Goal: Task Accomplishment & Management: Complete application form

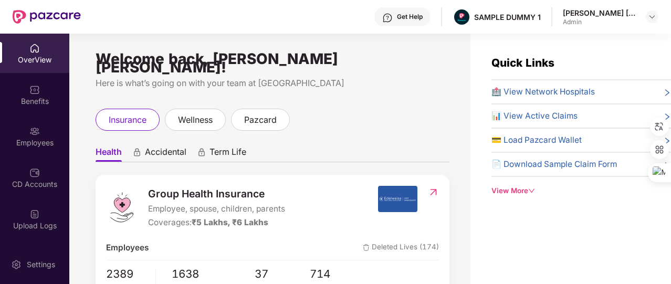
click at [528, 194] on div "View More" at bounding box center [580, 190] width 179 height 11
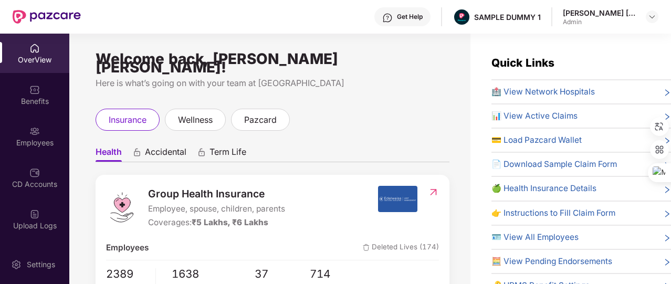
scroll to position [44, 0]
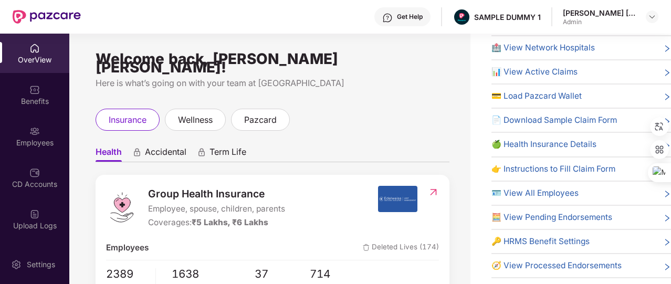
click at [531, 243] on span "🔑 HRMS Benefit Settings" at bounding box center [540, 241] width 98 height 13
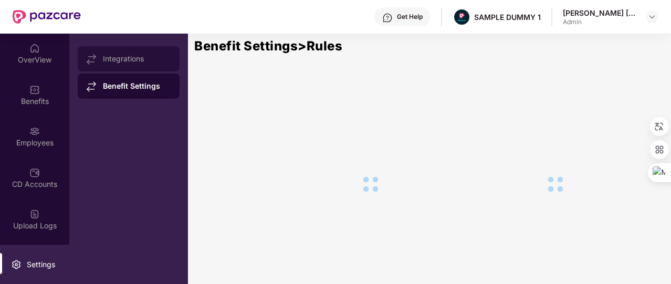
click at [139, 56] on div "Integrations" at bounding box center [137, 59] width 68 height 8
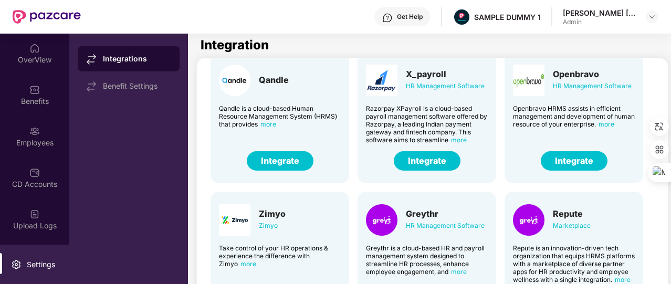
scroll to position [259, 0]
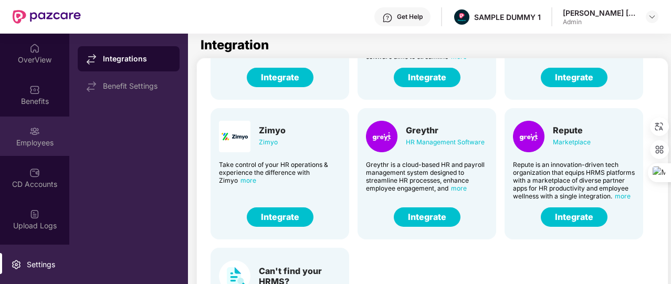
click at [31, 141] on div "Employees" at bounding box center [34, 142] width 69 height 10
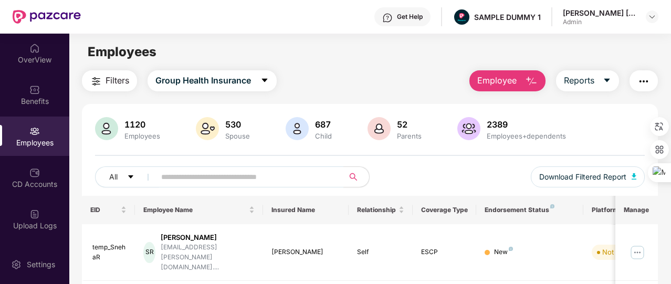
click at [478, 78] on span "Employee" at bounding box center [496, 80] width 39 height 13
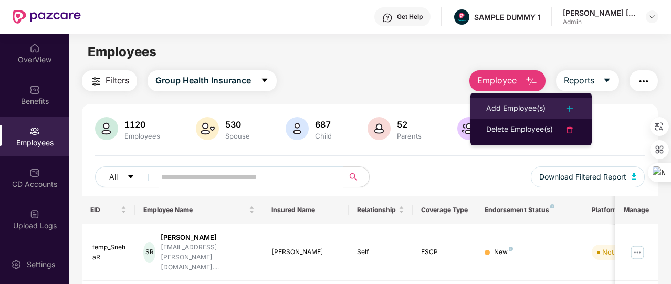
click at [491, 101] on li "Add Employee(s)" at bounding box center [530, 108] width 121 height 21
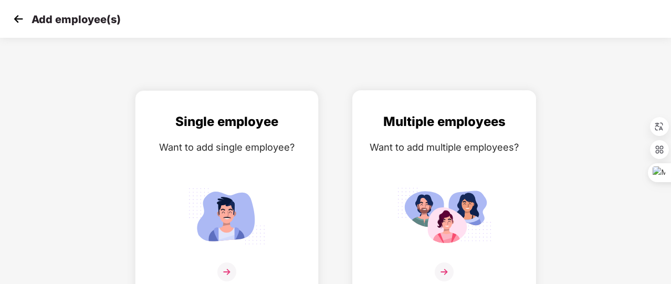
click at [444, 154] on div "Want to add multiple employees?" at bounding box center [444, 147] width 162 height 15
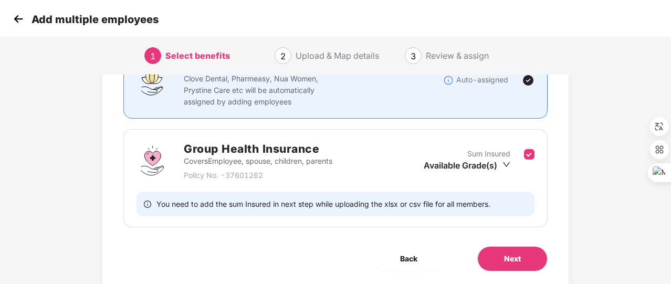
scroll to position [110, 0]
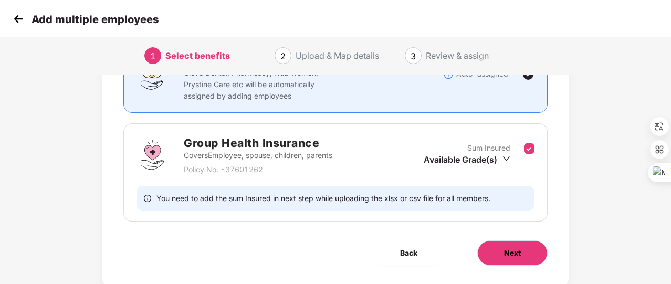
click at [500, 248] on button "Next" at bounding box center [512, 252] width 70 height 25
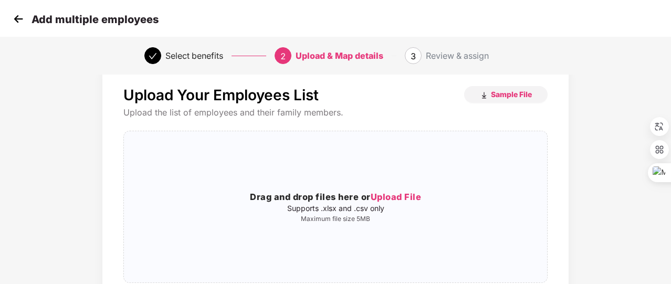
scroll to position [22, 1]
click at [21, 26] on img at bounding box center [18, 19] width 16 height 16
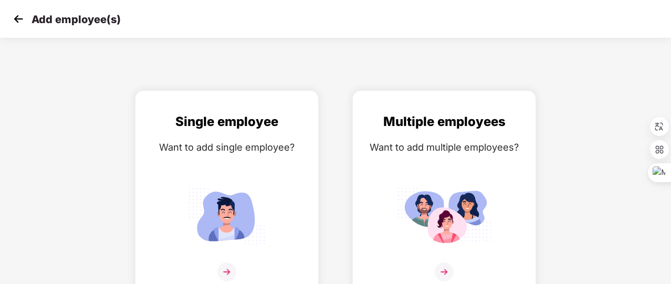
click at [21, 26] on img at bounding box center [18, 19] width 16 height 16
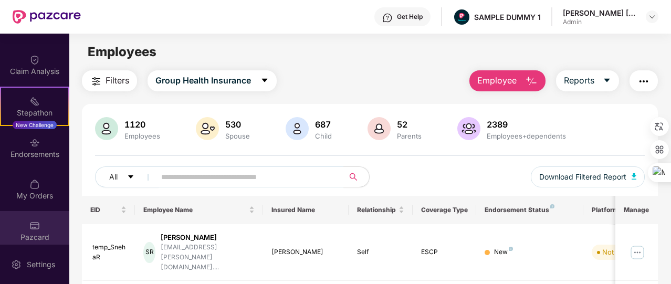
scroll to position [244, 0]
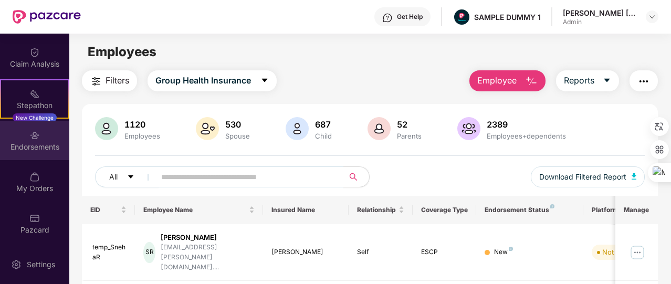
click at [47, 140] on div "Endorsements" at bounding box center [34, 140] width 69 height 39
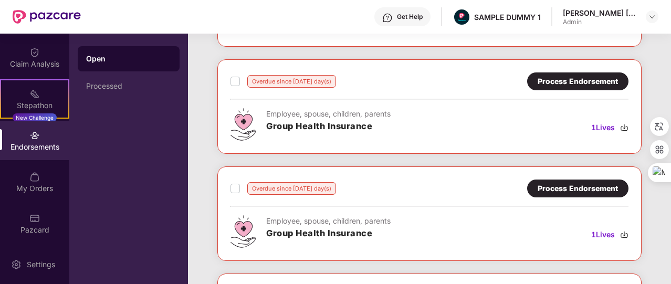
scroll to position [570, 0]
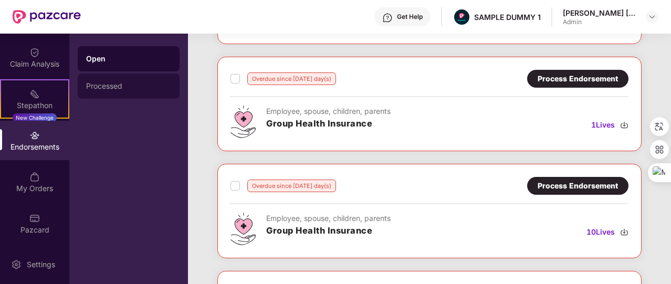
click at [131, 85] on div "Processed" at bounding box center [128, 86] width 85 height 8
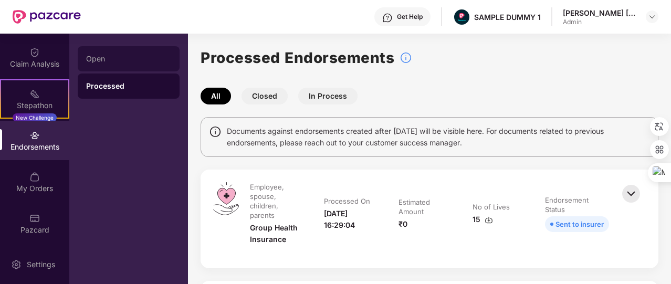
click at [152, 52] on div "Open" at bounding box center [129, 58] width 102 height 25
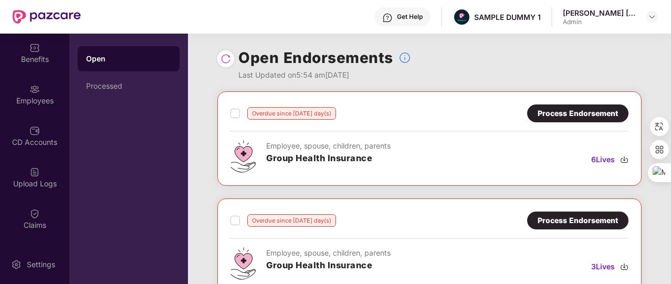
scroll to position [40, 0]
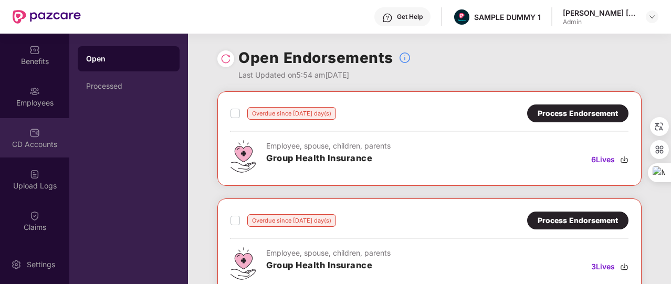
click at [40, 136] on div "CD Accounts" at bounding box center [34, 137] width 69 height 39
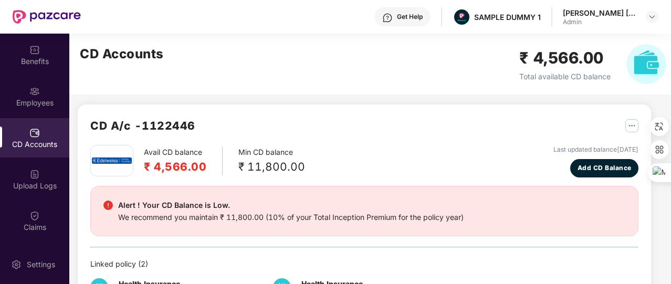
scroll to position [2, 0]
click at [584, 167] on span "Add CD Balance" at bounding box center [604, 169] width 54 height 10
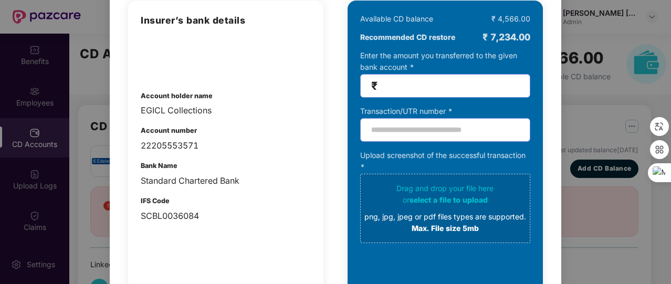
scroll to position [94, 0]
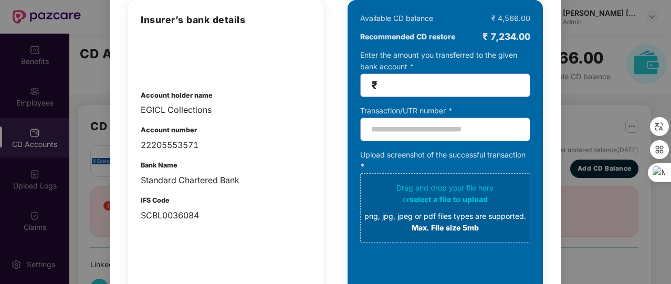
click at [579, 75] on div "100% SECURE Transfer the amount you want add to your CD balance and share the s…" at bounding box center [335, 142] width 671 height 284
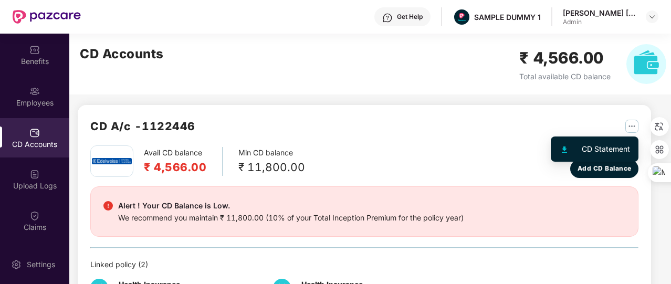
click at [629, 122] on img "button" at bounding box center [631, 126] width 13 height 13
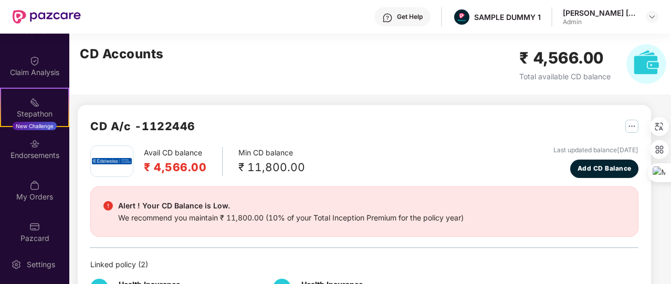
scroll to position [244, 0]
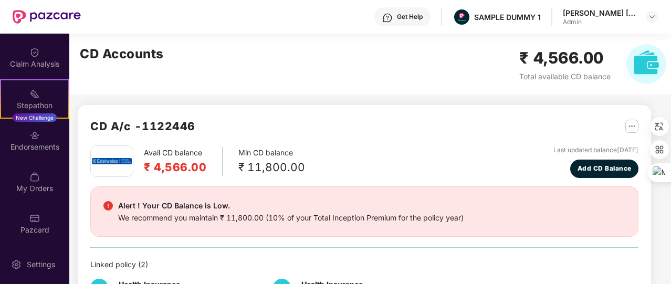
click at [31, 179] on img at bounding box center [34, 177] width 10 height 10
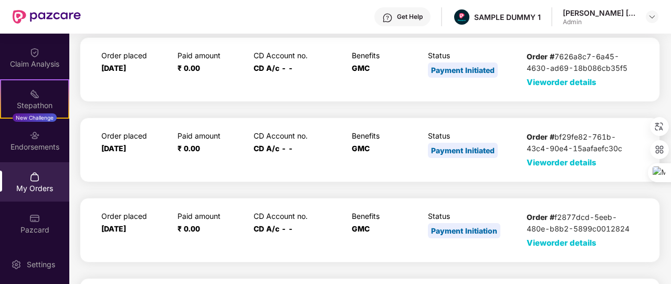
scroll to position [618, 0]
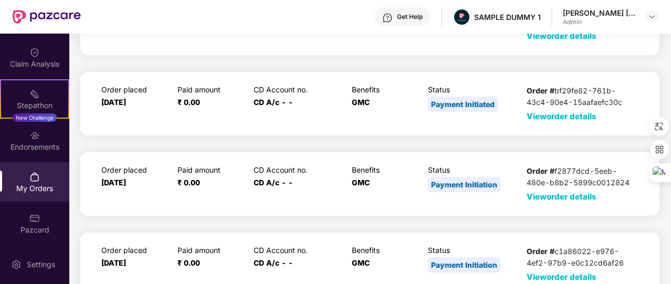
click at [549, 113] on span "View order details" at bounding box center [561, 116] width 70 height 10
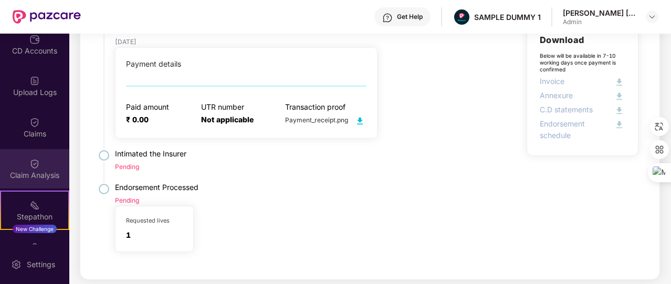
scroll to position [121, 0]
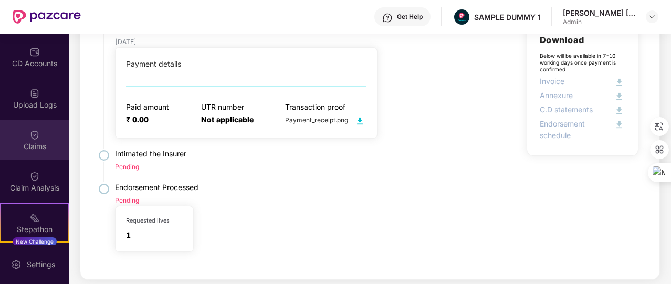
click at [45, 145] on div "Claims" at bounding box center [34, 146] width 69 height 10
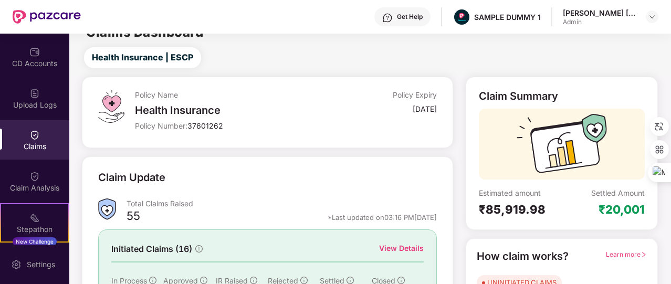
scroll to position [126, 0]
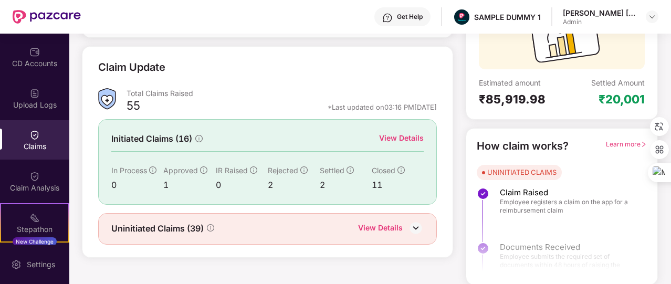
click at [397, 136] on div "View Details" at bounding box center [401, 138] width 45 height 12
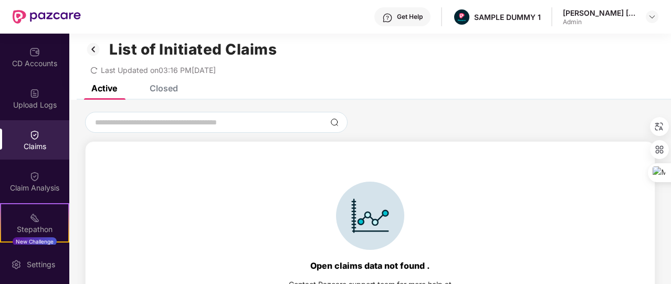
scroll to position [5, 0]
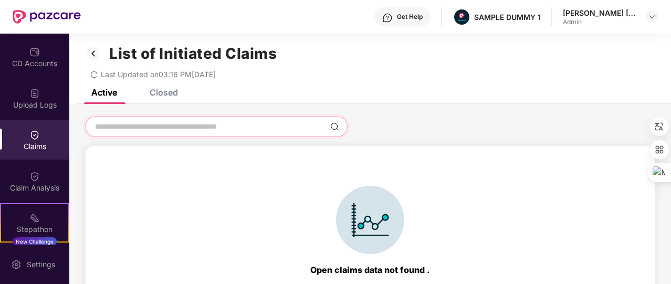
click at [180, 122] on input at bounding box center [210, 126] width 232 height 11
click at [89, 50] on img at bounding box center [93, 54] width 17 height 18
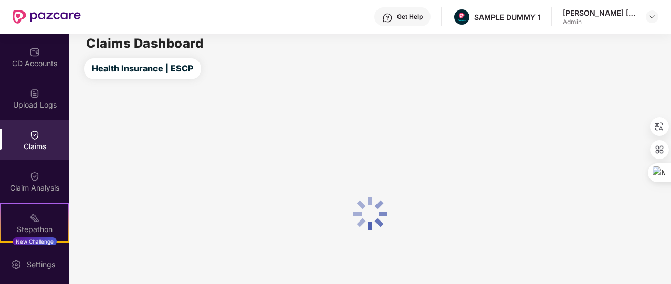
scroll to position [68, 0]
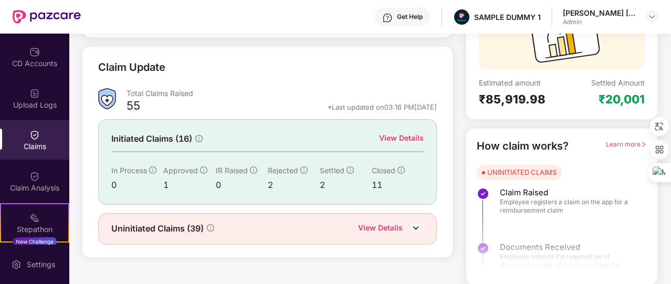
click at [383, 222] on div "View Details" at bounding box center [380, 229] width 45 height 14
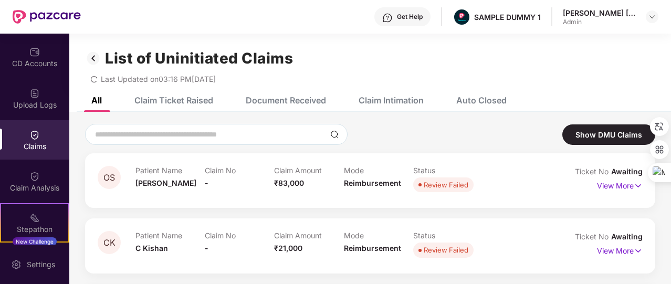
click at [386, 95] on div "Claim Intimation" at bounding box center [390, 100] width 65 height 10
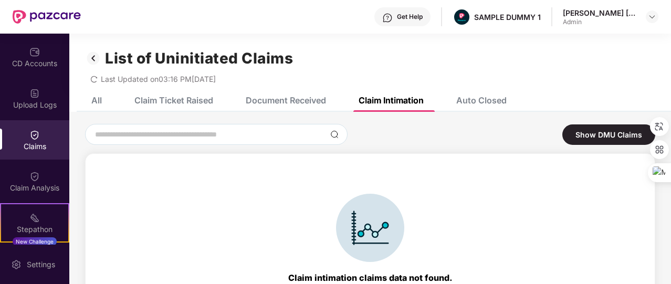
click at [468, 101] on div "Auto Closed" at bounding box center [481, 100] width 50 height 10
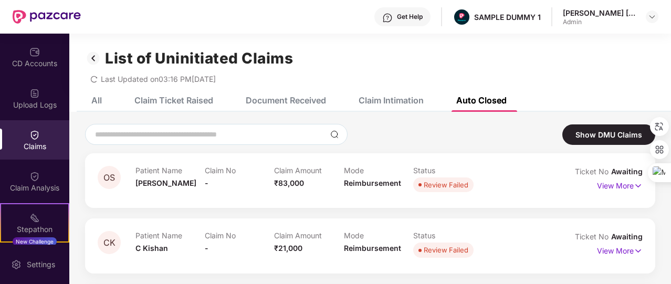
click at [284, 101] on div "Document Received" at bounding box center [286, 100] width 80 height 10
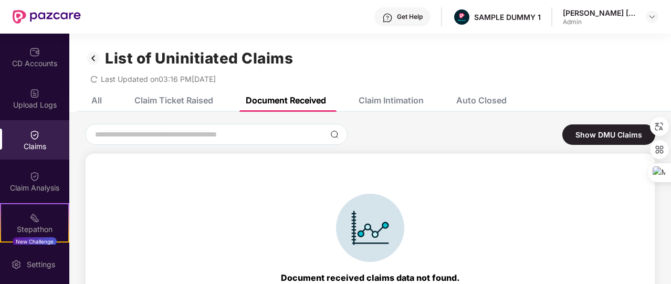
click at [174, 91] on div "Claim Ticket Raised" at bounding box center [166, 100] width 94 height 23
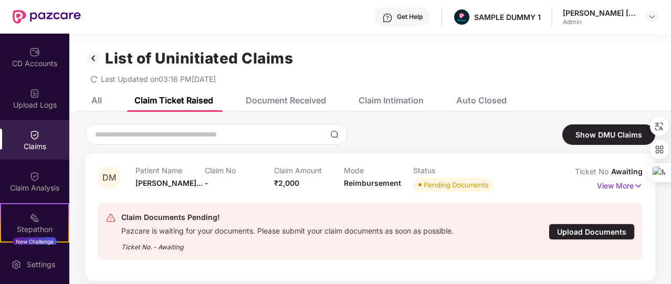
click at [104, 97] on div "All Claim Ticket Raised Document Received Claim Intimation Auto Closed" at bounding box center [291, 100] width 431 height 23
click at [95, 103] on div "All" at bounding box center [96, 100] width 10 height 10
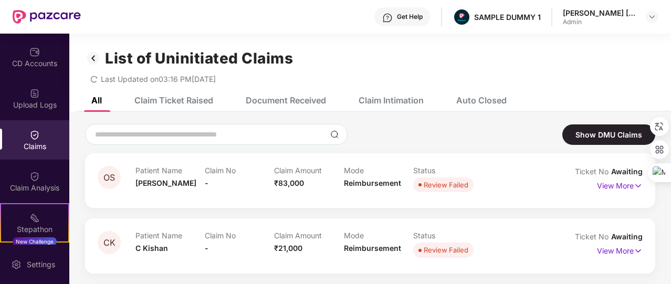
click at [98, 61] on img at bounding box center [93, 58] width 17 height 18
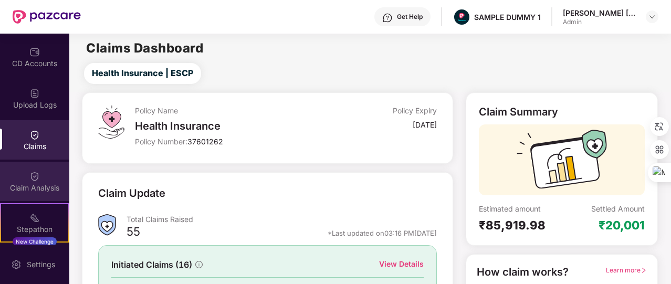
click at [52, 180] on div "Claim Analysis" at bounding box center [34, 181] width 69 height 39
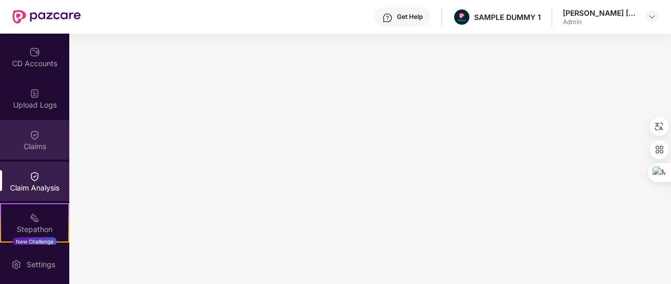
click at [56, 131] on div "Claims" at bounding box center [34, 139] width 69 height 39
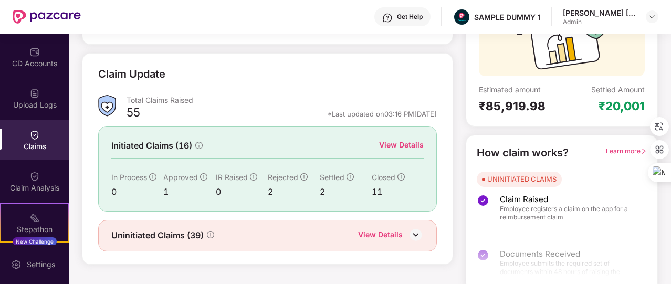
scroll to position [120, 0]
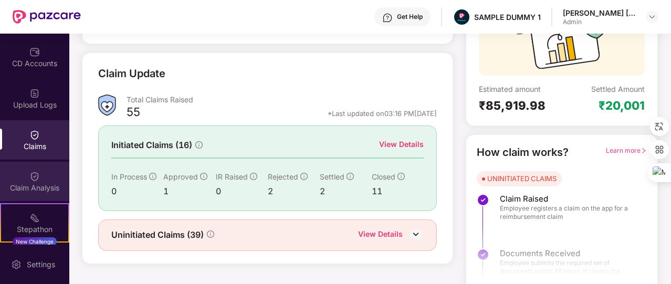
click at [38, 187] on div "Claim Analysis" at bounding box center [34, 188] width 69 height 10
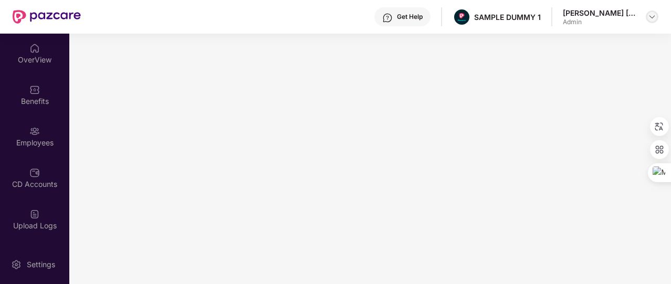
click at [652, 19] on img at bounding box center [651, 17] width 8 height 8
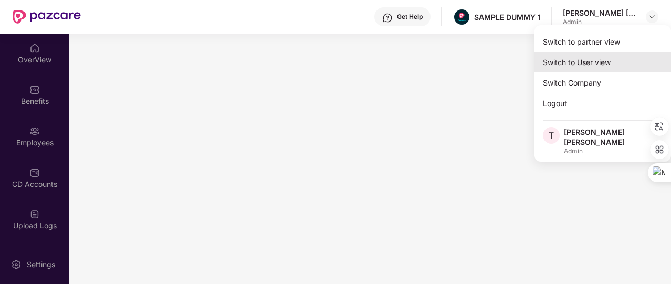
click at [627, 58] on div "Switch to User view" at bounding box center [602, 62] width 136 height 20
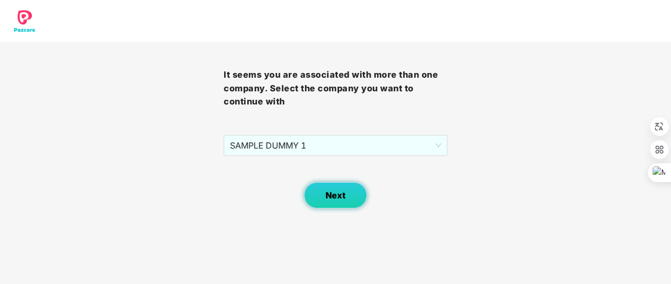
click at [338, 189] on button "Next" at bounding box center [335, 195] width 63 height 26
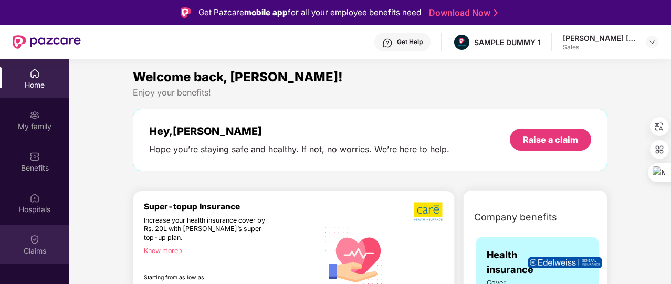
click at [27, 249] on div "Claims" at bounding box center [34, 251] width 69 height 10
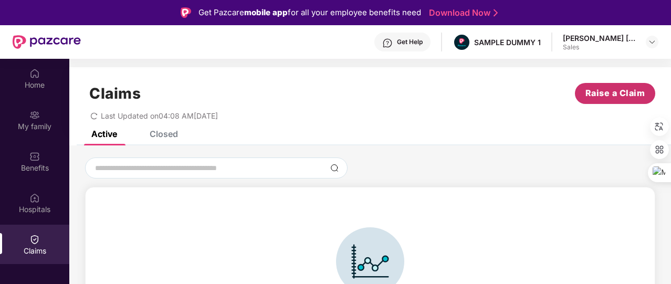
click at [617, 90] on span "Raise a Claim" at bounding box center [615, 93] width 60 height 13
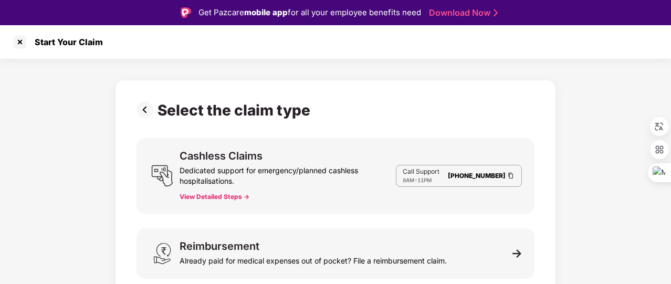
scroll to position [10, 0]
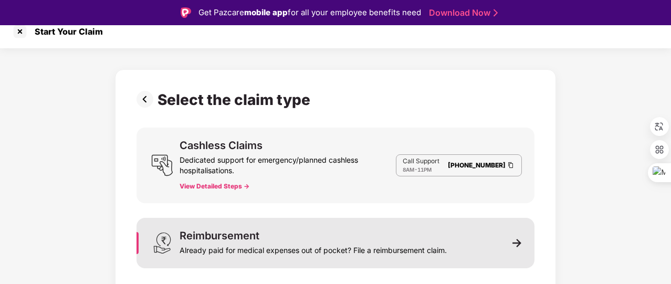
click at [386, 248] on div "Already paid for medical expenses out of pocket? File a reimbursement claim." at bounding box center [312, 248] width 267 height 15
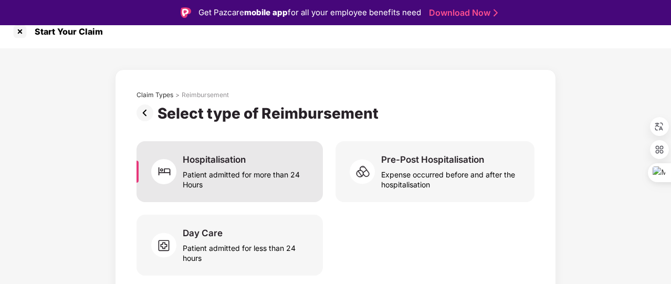
click at [273, 168] on div "Patient admitted for more than 24 Hours" at bounding box center [246, 177] width 127 height 24
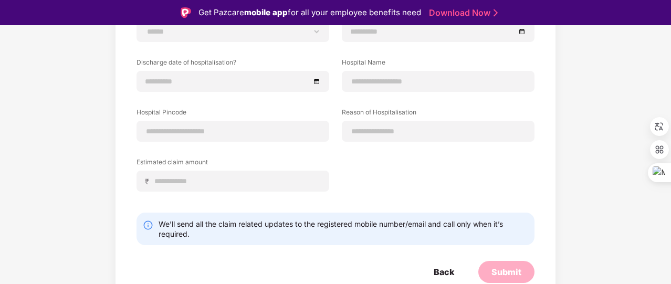
scroll to position [25, 0]
